Goal: Task Accomplishment & Management: Use online tool/utility

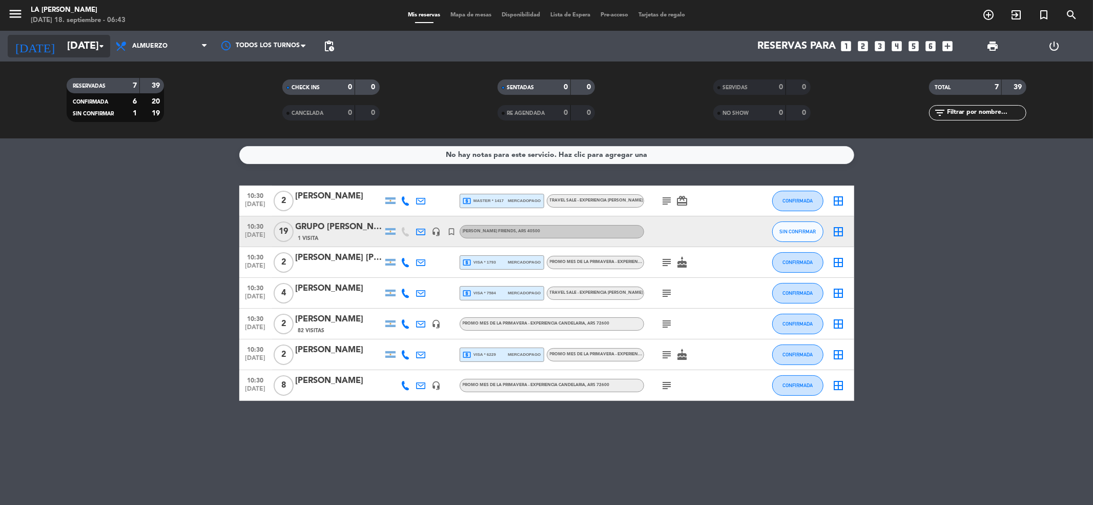
click at [62, 42] on input "[DATE]" at bounding box center [127, 46] width 130 height 23
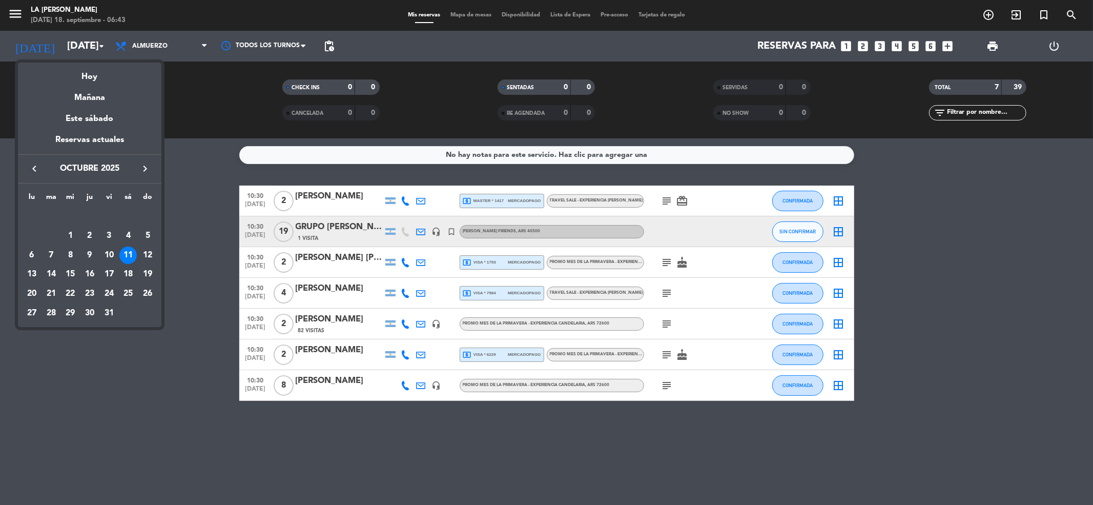
click at [33, 169] on icon "keyboard_arrow_left" at bounding box center [34, 168] width 12 height 12
click at [89, 272] on div "18" at bounding box center [89, 273] width 17 height 17
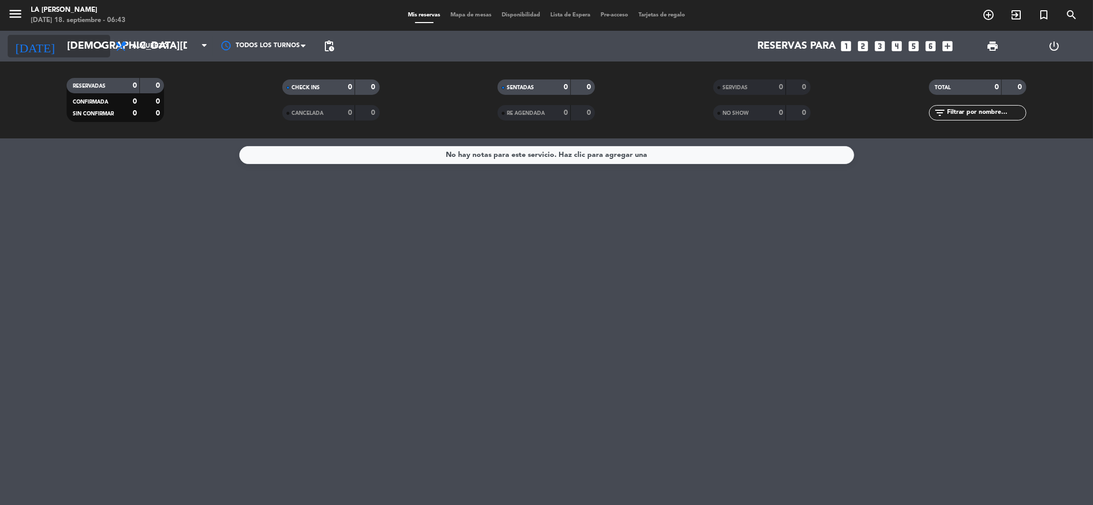
click at [78, 42] on input "[DEMOGRAPHIC_DATA][DATE]" at bounding box center [127, 46] width 130 height 23
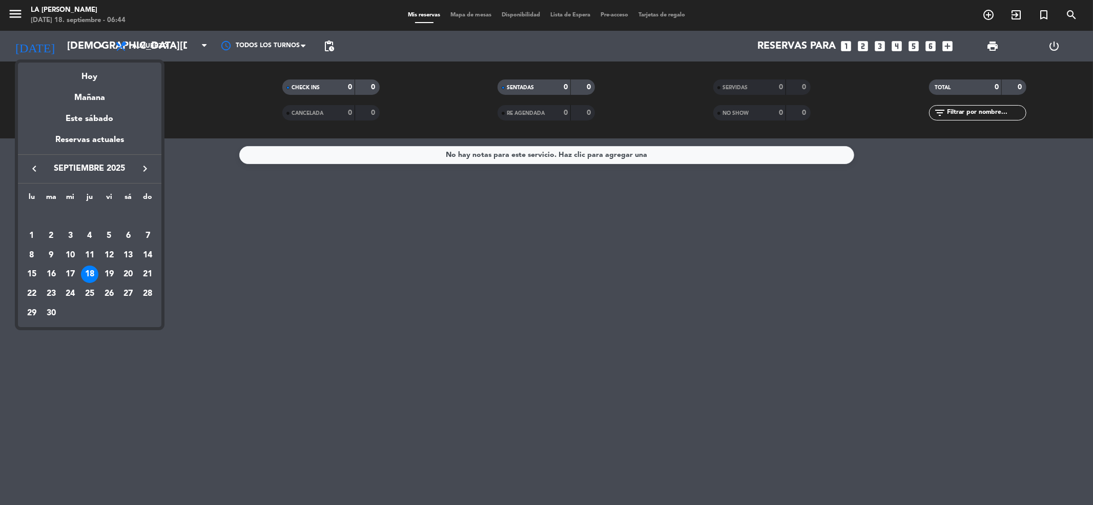
click at [88, 274] on div "18" at bounding box center [89, 273] width 17 height 17
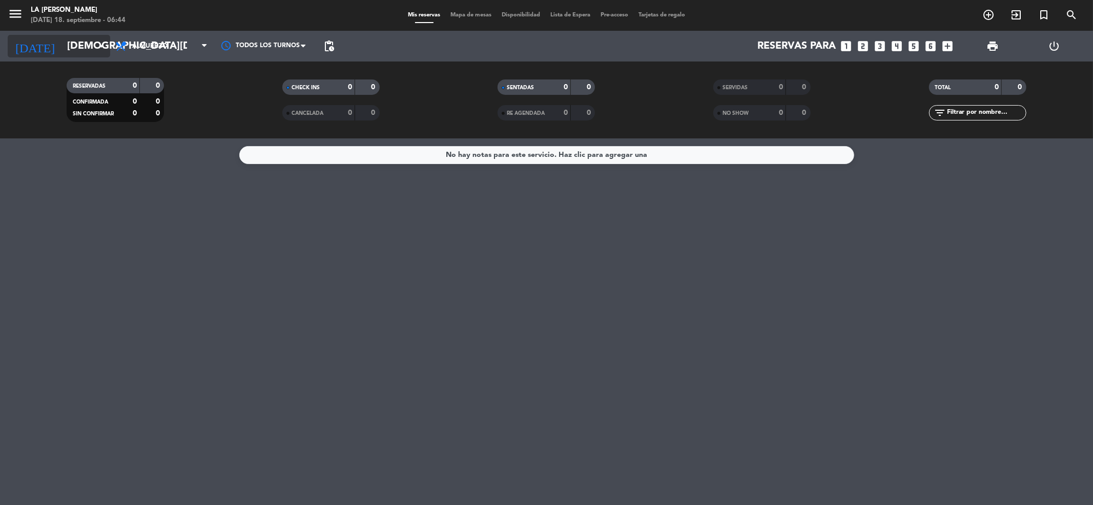
click at [86, 49] on input "[DEMOGRAPHIC_DATA][DATE]" at bounding box center [127, 46] width 130 height 23
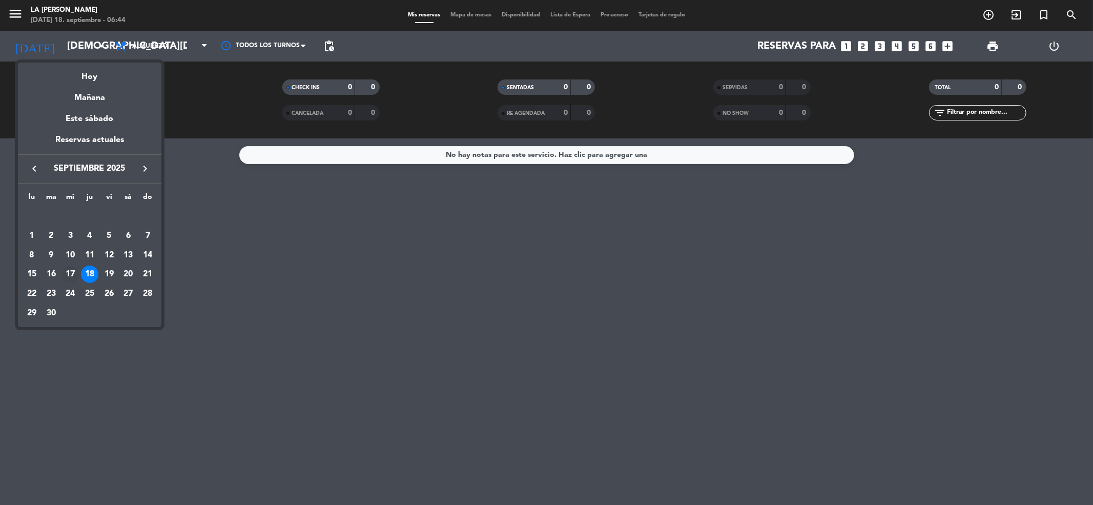
click at [70, 276] on div "17" at bounding box center [69, 273] width 17 height 17
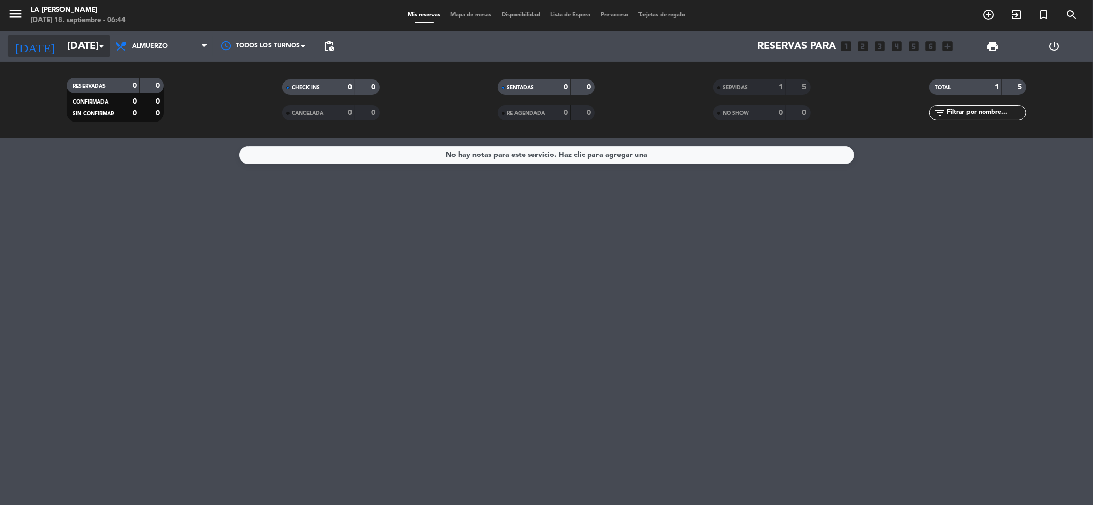
click at [62, 43] on input "[DATE]" at bounding box center [127, 46] width 130 height 23
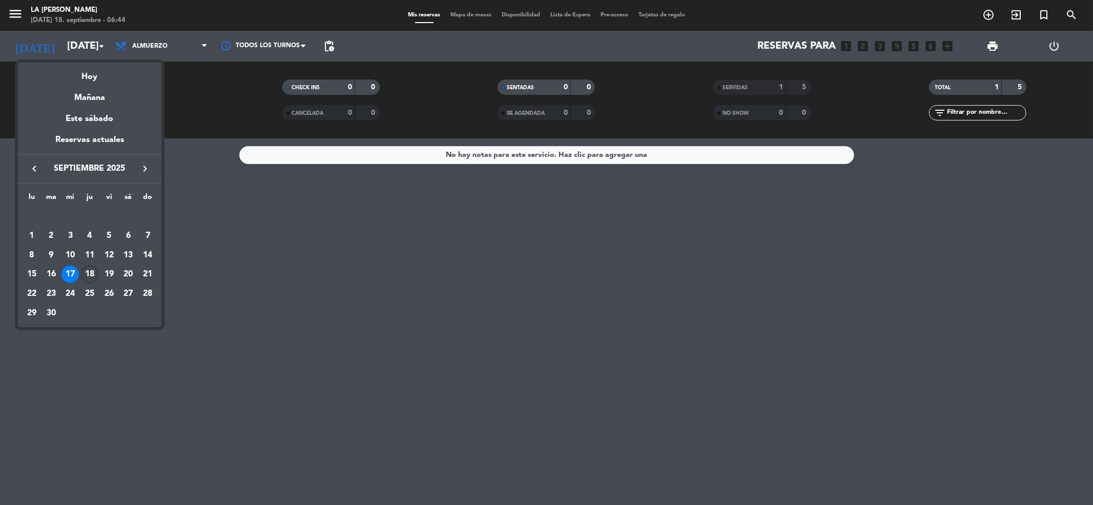
click at [93, 274] on div "18" at bounding box center [89, 273] width 17 height 17
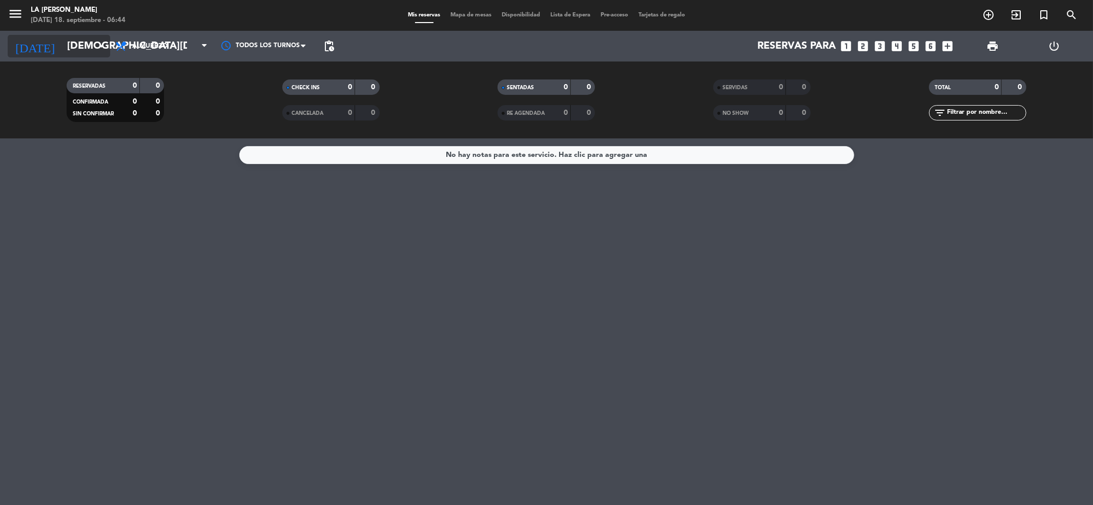
click at [72, 42] on input "[DEMOGRAPHIC_DATA][DATE]" at bounding box center [127, 46] width 130 height 23
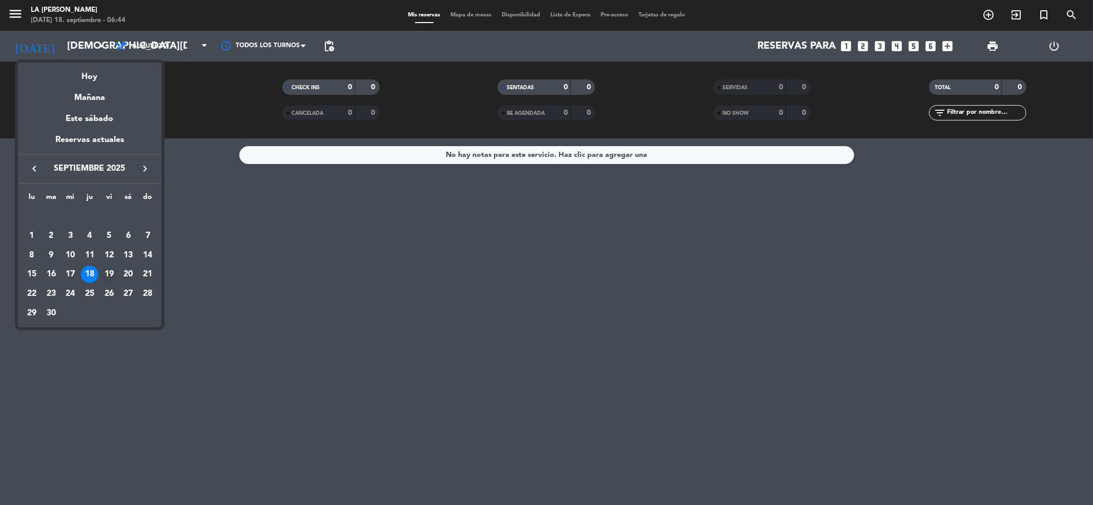
click at [110, 276] on div "19" at bounding box center [108, 273] width 17 height 17
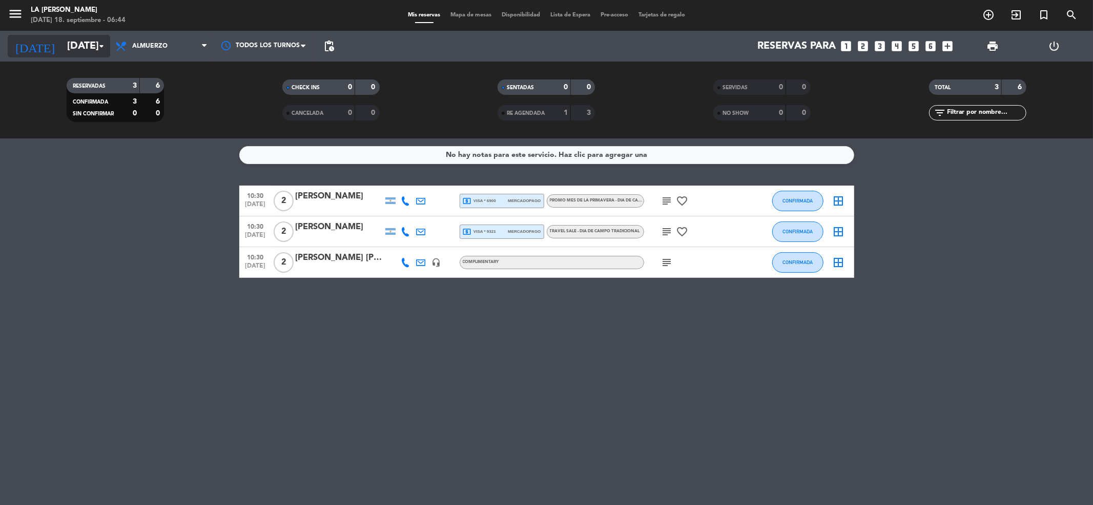
click at [81, 44] on input "[DATE]" at bounding box center [127, 46] width 130 height 23
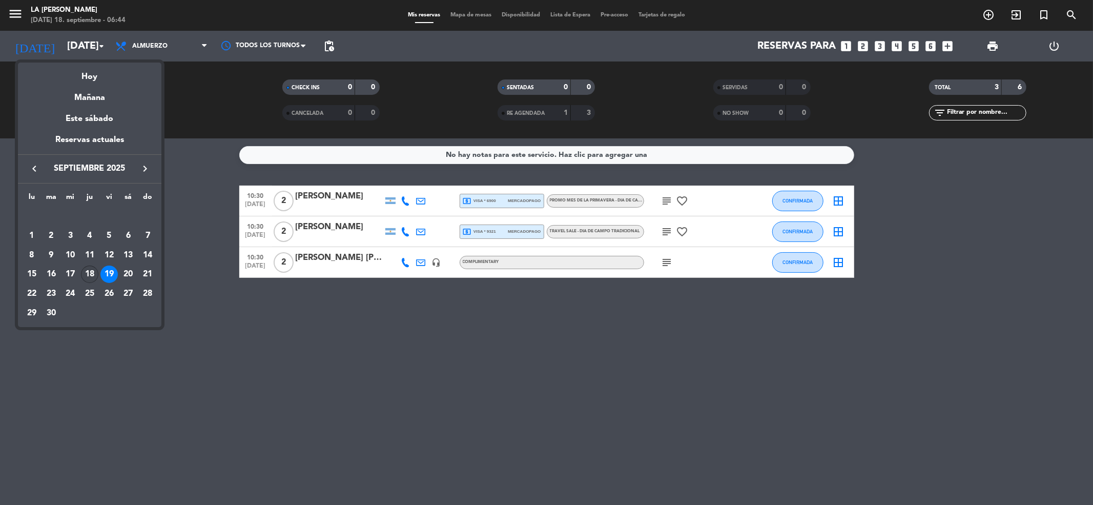
click at [91, 273] on div "18" at bounding box center [89, 273] width 17 height 17
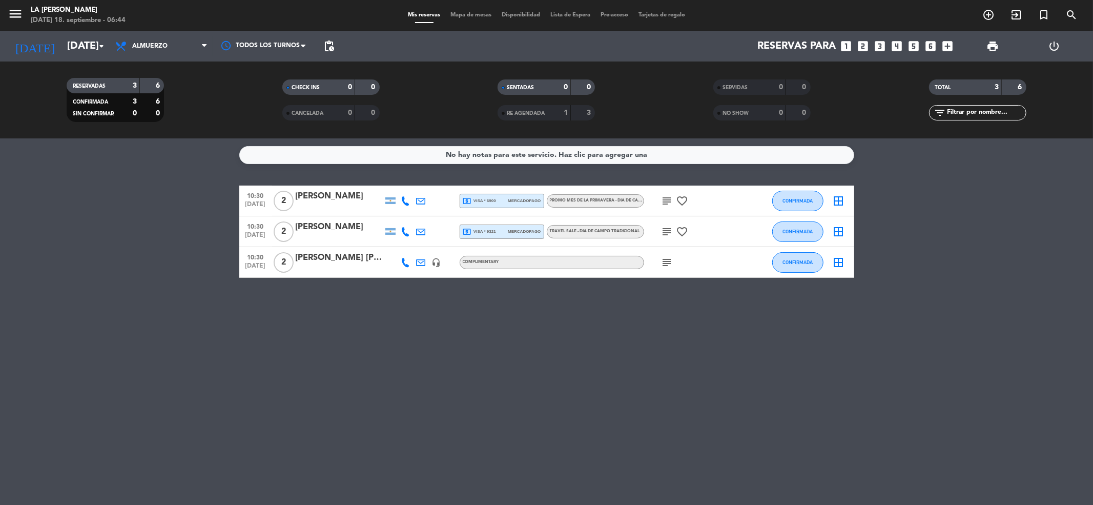
type input "[DEMOGRAPHIC_DATA][DATE]"
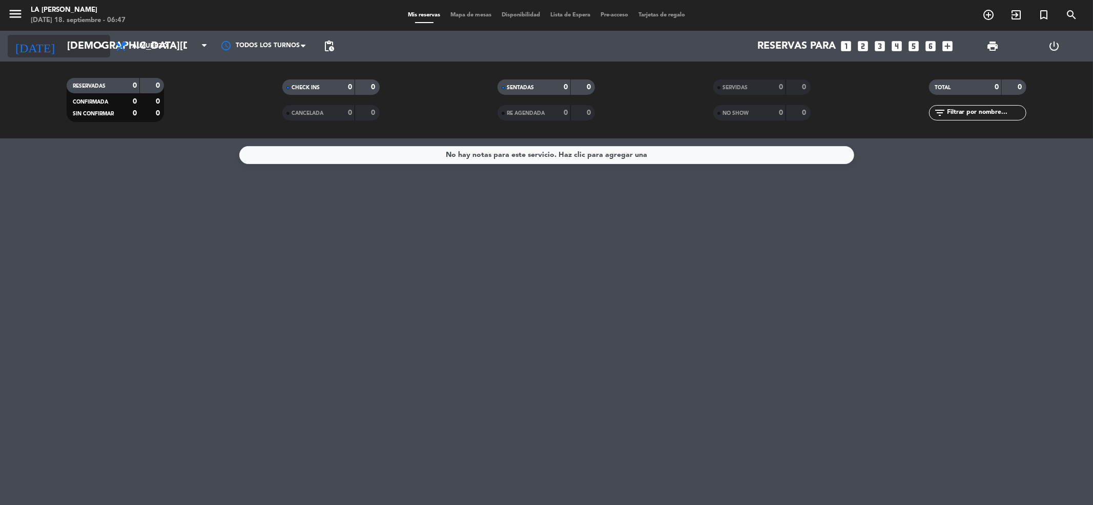
click at [62, 40] on input "[DEMOGRAPHIC_DATA][DATE]" at bounding box center [127, 46] width 130 height 23
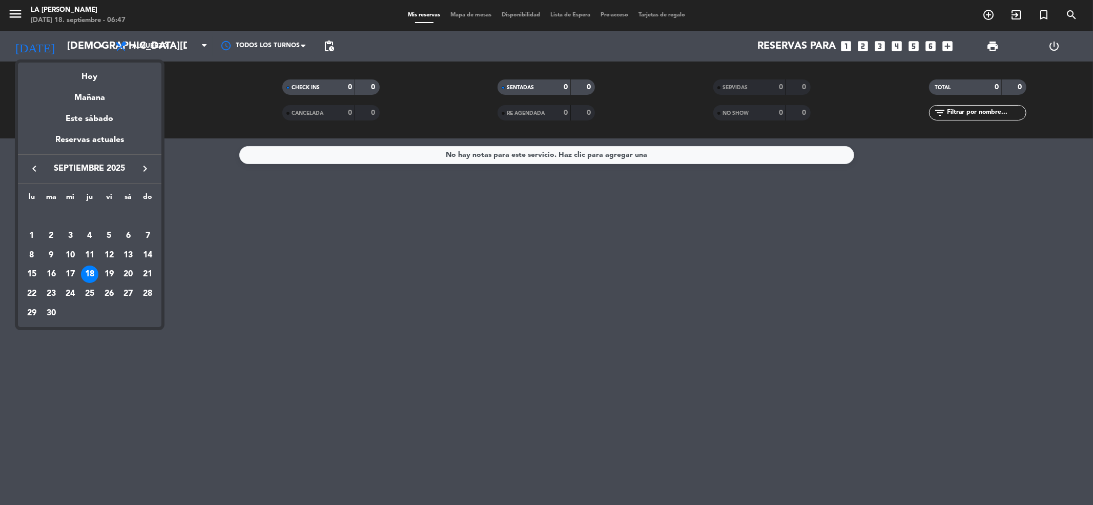
click at [539, 257] on div at bounding box center [546, 252] width 1093 height 505
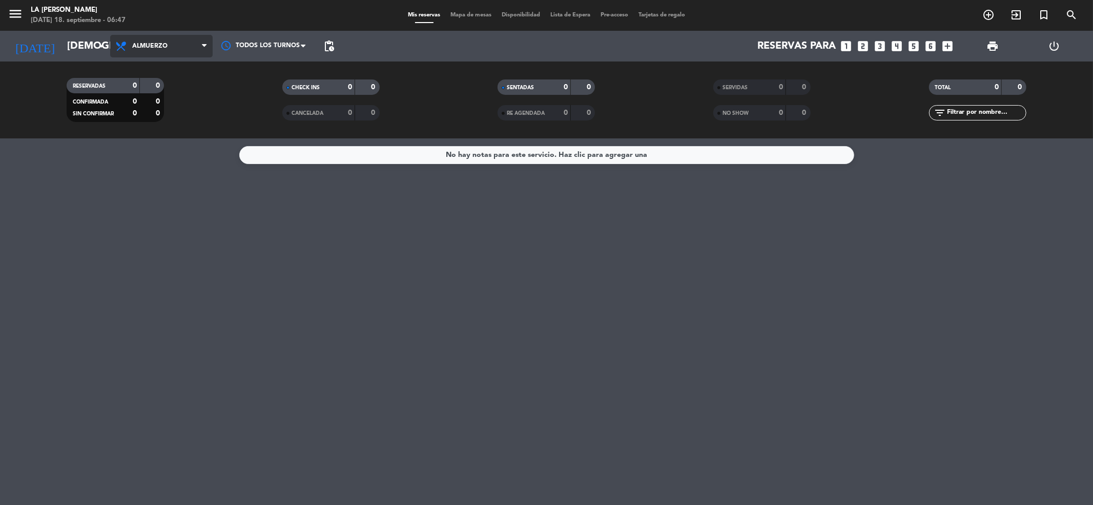
click at [150, 46] on span "Almuerzo" at bounding box center [149, 46] width 35 height 7
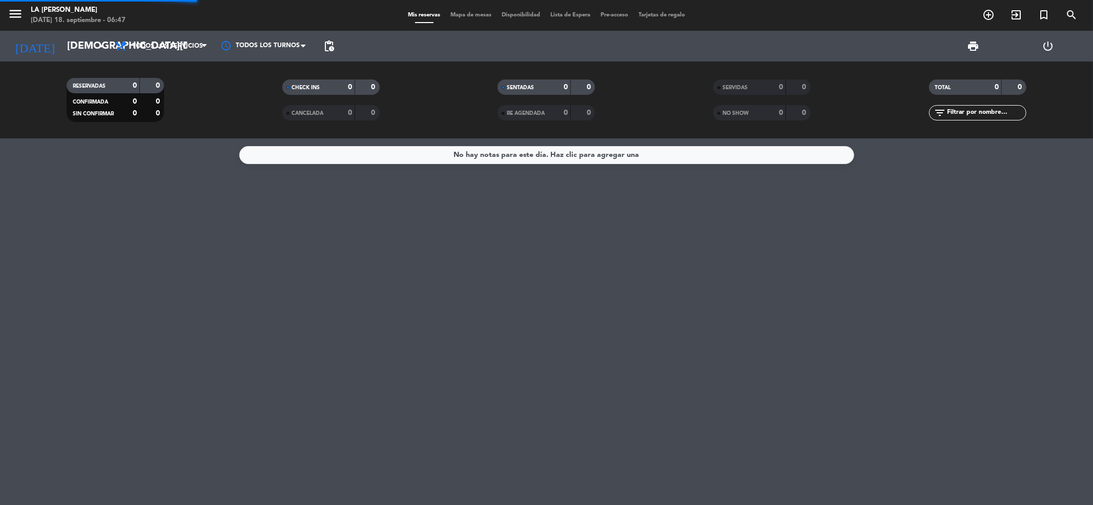
click at [140, 68] on div "menu LA [PERSON_NAME] [DATE] 18. septiembre - 06:47 Mis reservas Mapa de mesas …" at bounding box center [546, 69] width 1093 height 138
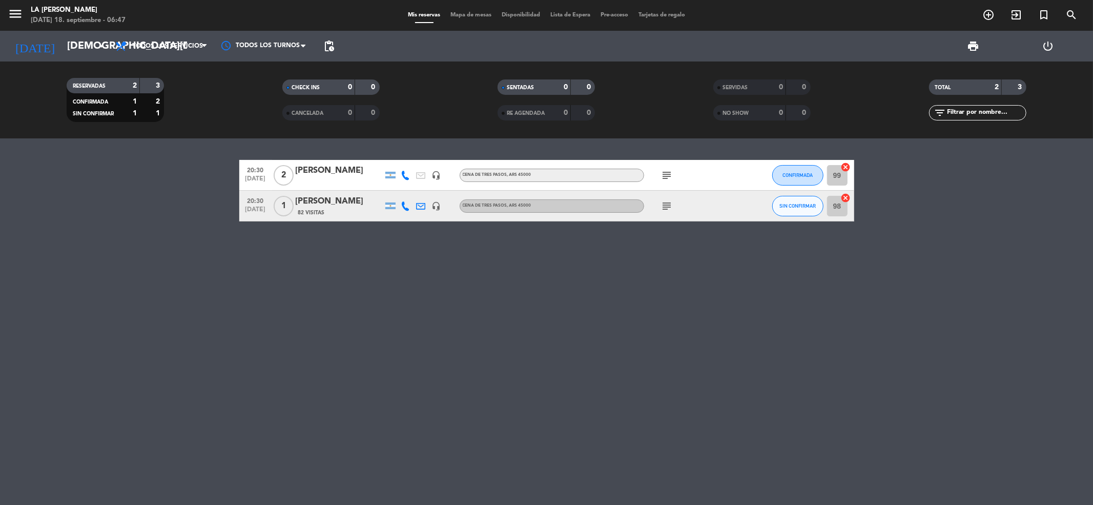
click at [964, 48] on span "print" at bounding box center [973, 46] width 20 height 20
click at [975, 47] on span "print" at bounding box center [973, 46] width 12 height 12
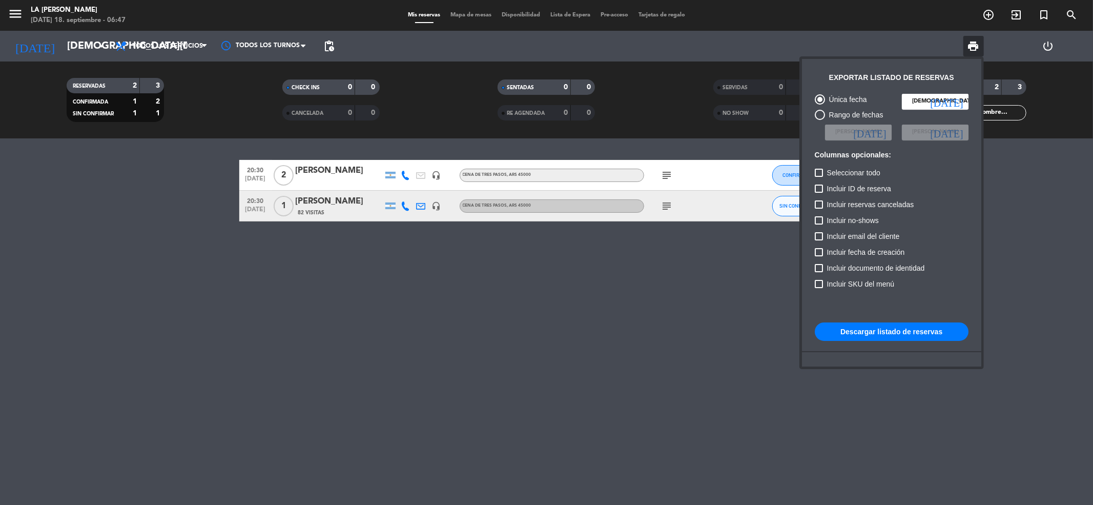
click at [874, 331] on button "Descargar listado de reservas" at bounding box center [892, 331] width 154 height 18
click at [519, 345] on div at bounding box center [546, 252] width 1093 height 505
